Goal: Find specific page/section: Find specific page/section

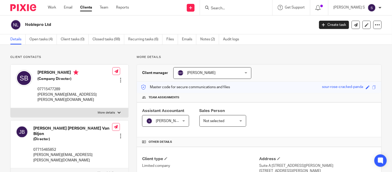
click at [224, 8] on input "Search" at bounding box center [234, 8] width 47 height 5
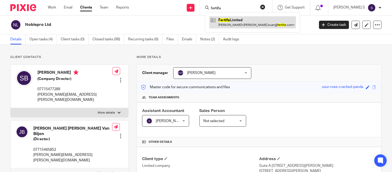
type input "fertifa"
click at [251, 26] on link at bounding box center [252, 22] width 87 height 12
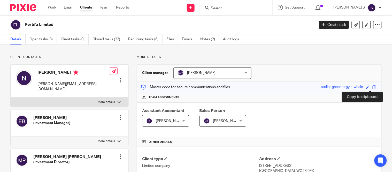
click at [373, 87] on span at bounding box center [375, 87] width 4 height 4
click at [373, 88] on span at bounding box center [375, 87] width 4 height 4
